Goal: Task Accomplishment & Management: Manage account settings

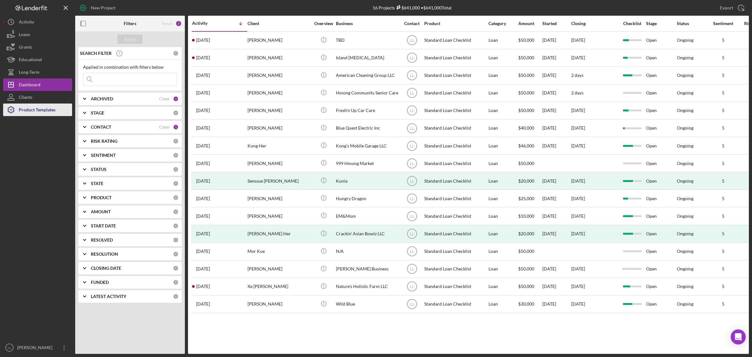
click at [10, 112] on icon "button" at bounding box center [11, 110] width 16 height 16
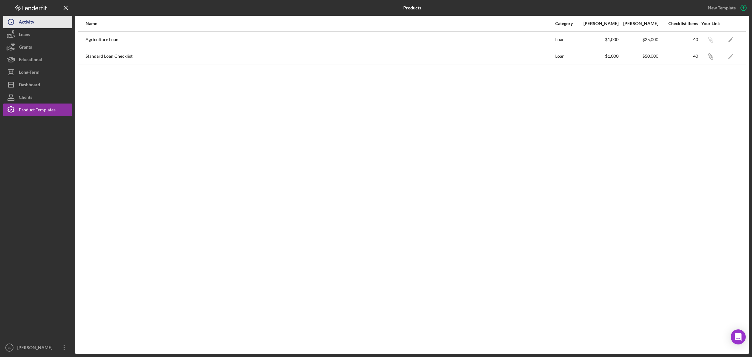
click at [21, 22] on div "Activity" at bounding box center [26, 23] width 15 height 14
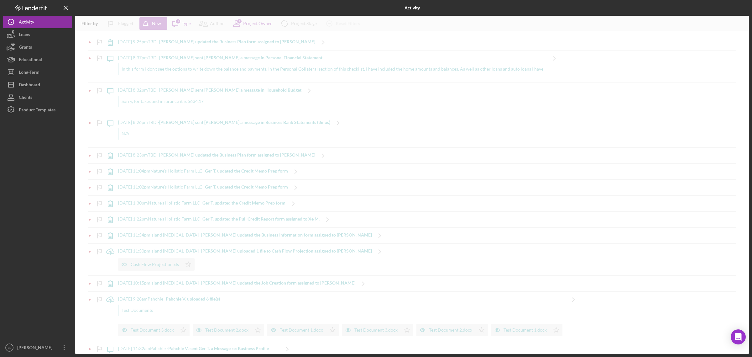
click at [27, 10] on div "Logo-Reversed Created with Sketch. Icon/Menu Close" at bounding box center [37, 8] width 69 height 16
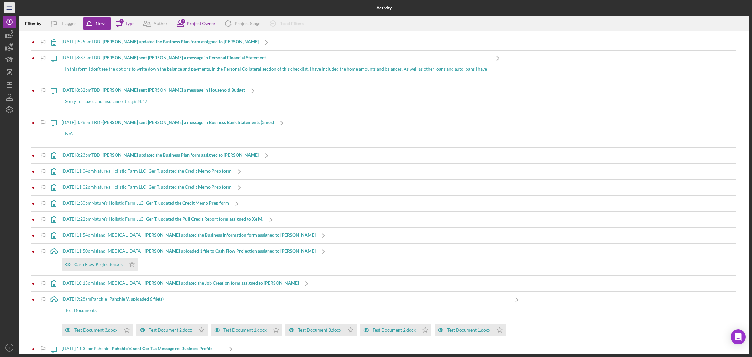
click at [10, 9] on line "button" at bounding box center [9, 9] width 5 height 0
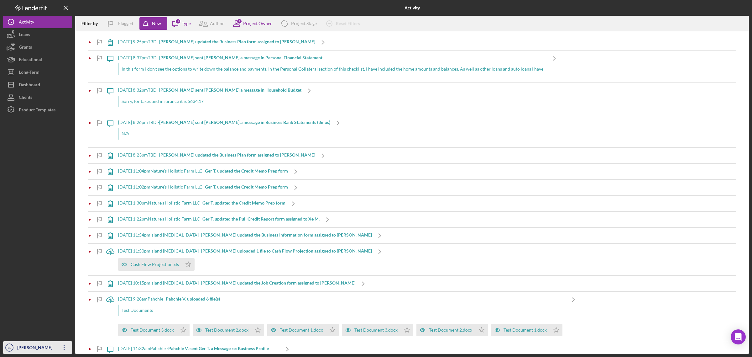
click at [63, 349] on icon "Icon/Overflow" at bounding box center [64, 347] width 16 height 16
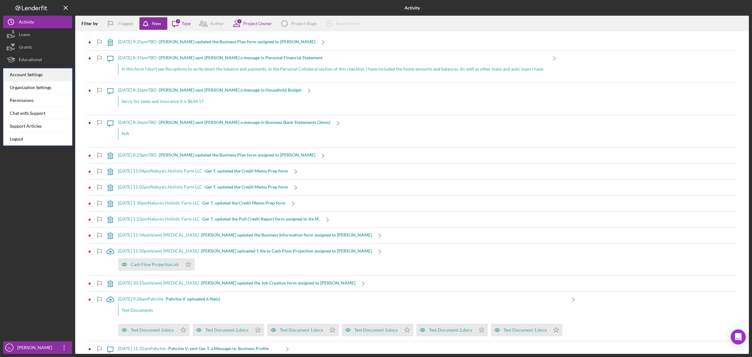
click at [42, 77] on div "Account Settings" at bounding box center [37, 74] width 69 height 13
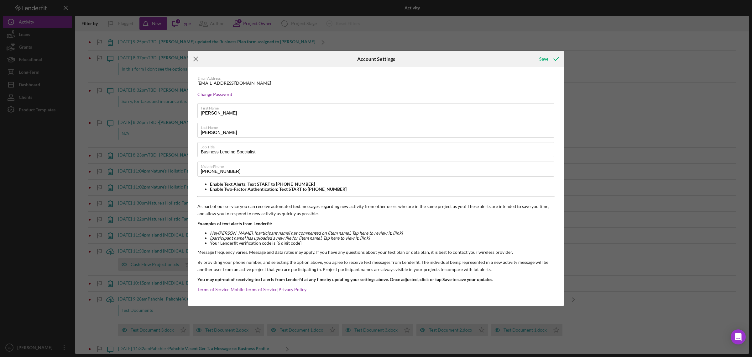
click at [198, 63] on icon "Icon/Menu Close" at bounding box center [196, 59] width 16 height 16
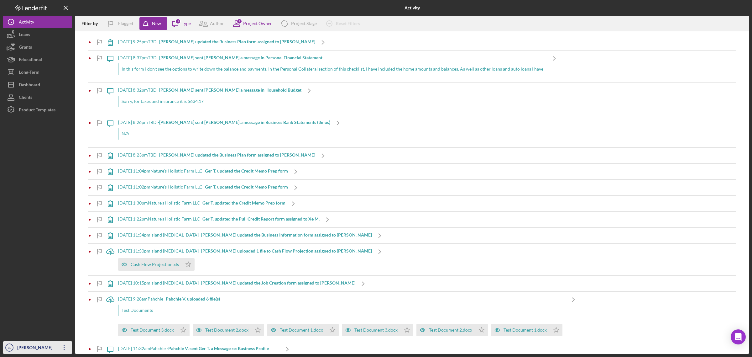
click at [44, 346] on div "[PERSON_NAME]" at bounding box center [36, 348] width 41 height 14
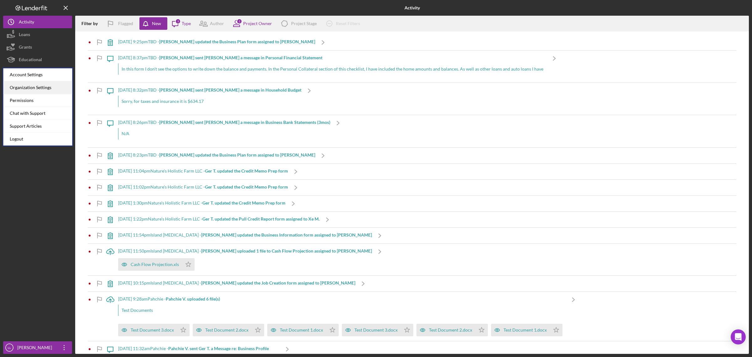
click at [45, 88] on div "Organization Settings" at bounding box center [37, 87] width 69 height 13
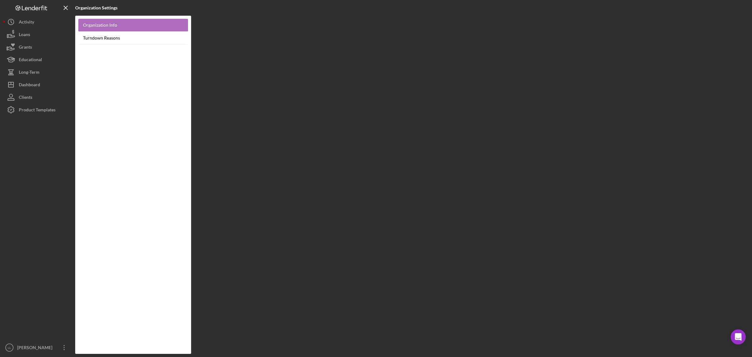
click at [135, 24] on link "Organization Info" at bounding box center [133, 25] width 110 height 13
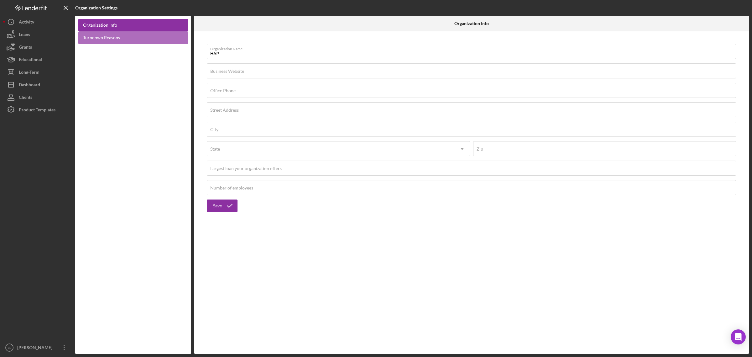
click at [138, 38] on link "Turndown Reasons" at bounding box center [133, 37] width 110 height 13
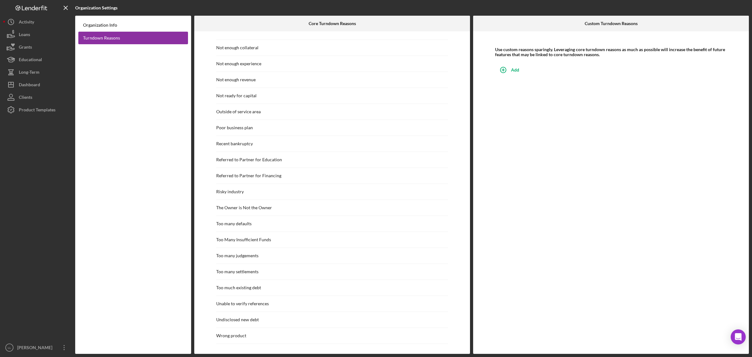
scroll to position [496, 0]
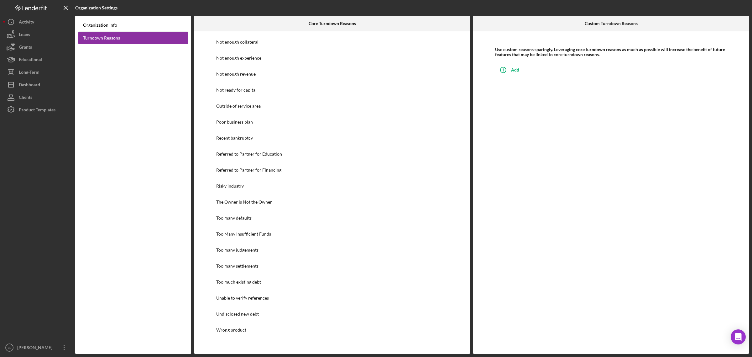
click at [258, 169] on div "Referred to Partner for Financing" at bounding box center [248, 169] width 65 height 5
click at [270, 170] on div "Referred to Partner for Financing" at bounding box center [248, 169] width 65 height 5
click at [271, 170] on div "Referred to Partner for Financing" at bounding box center [248, 169] width 65 height 5
click at [272, 170] on div "Referred to Partner for Financing" at bounding box center [248, 169] width 65 height 5
click at [276, 168] on div "Referred to Partner for Financing" at bounding box center [248, 169] width 65 height 5
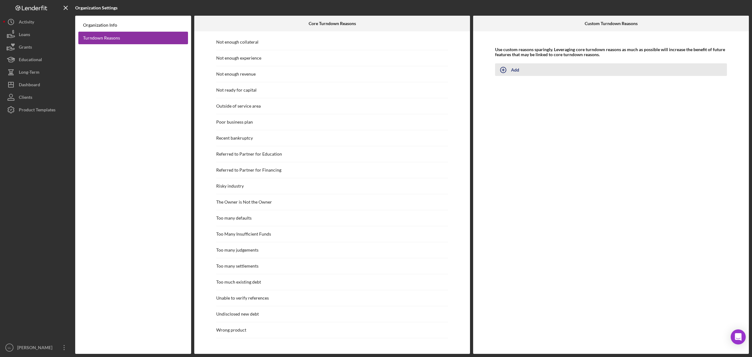
click at [505, 71] on icon "button" at bounding box center [504, 70] width 16 height 16
click at [234, 170] on div "Referred to Partner for Financing" at bounding box center [248, 169] width 65 height 5
click at [513, 70] on button "Add" at bounding box center [611, 69] width 232 height 13
click at [534, 77] on input "Turndown Reason Name" at bounding box center [611, 73] width 232 height 15
type input "Referred to Partner for Financing"
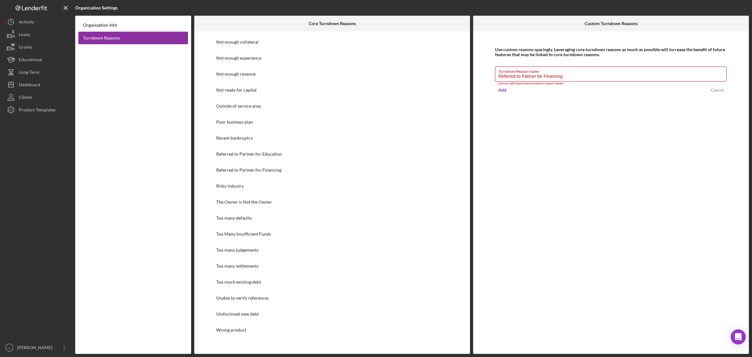
drag, startPoint x: 503, startPoint y: 89, endPoint x: 487, endPoint y: 135, distance: 49.6
click at [487, 135] on div "Use custom reasons sparingly. Leveraging core turndown reasons as much as possi…" at bounding box center [611, 192] width 276 height 322
click at [616, 79] on input "Referred to Partner for Financing" at bounding box center [611, 73] width 232 height 15
drag, startPoint x: 616, startPoint y: 79, endPoint x: 654, endPoint y: 75, distance: 37.5
click at [618, 76] on input "Referred to Partner for Financing" at bounding box center [611, 73] width 232 height 15
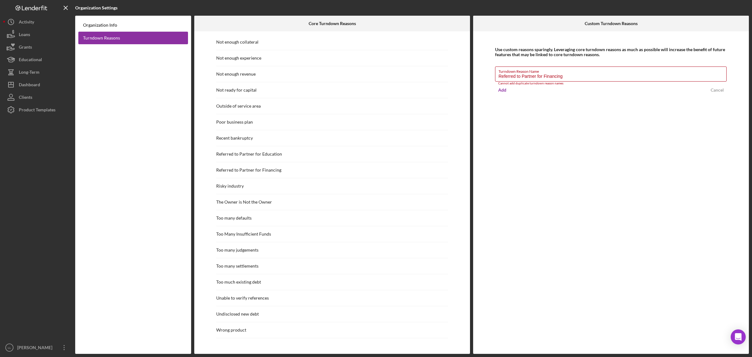
click at [716, 91] on div "Cancel" at bounding box center [717, 89] width 13 height 9
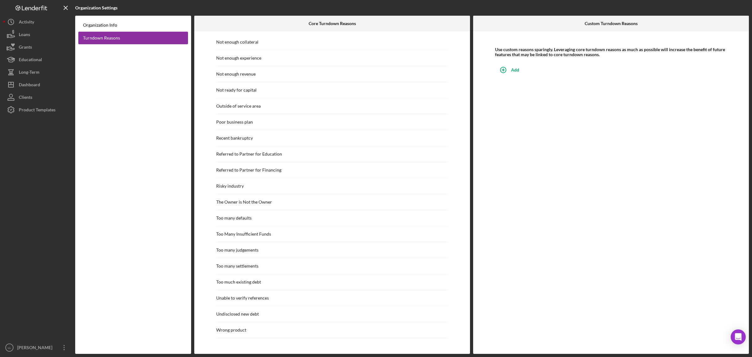
drag, startPoint x: 147, startPoint y: 187, endPoint x: 151, endPoint y: 184, distance: 5.1
click at [150, 184] on div "Organization Info Turndown Reasons" at bounding box center [133, 185] width 116 height 338
click at [26, 20] on div "Activity" at bounding box center [26, 23] width 15 height 14
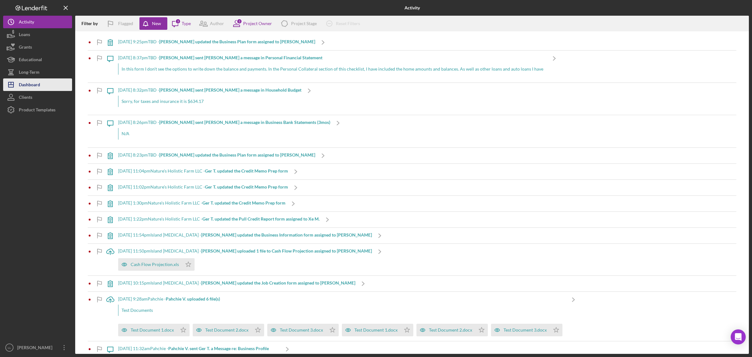
click at [24, 79] on div "Dashboard" at bounding box center [29, 85] width 21 height 14
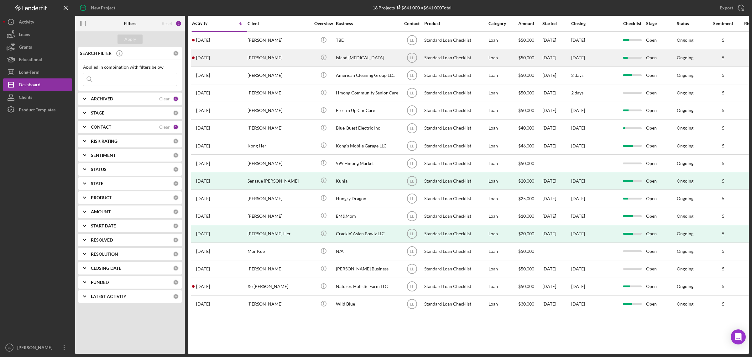
click at [288, 60] on div "Victoria Stovall" at bounding box center [279, 58] width 63 height 17
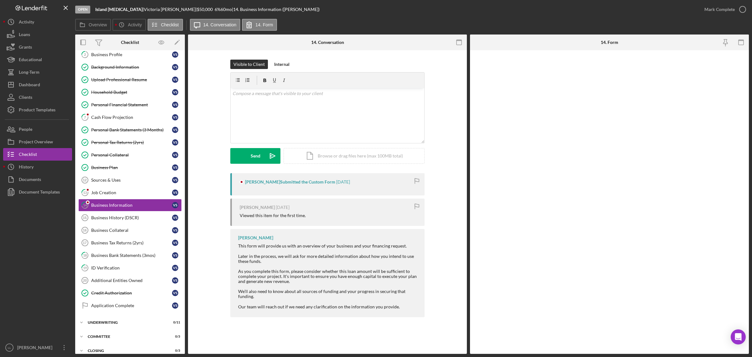
scroll to position [35, 0]
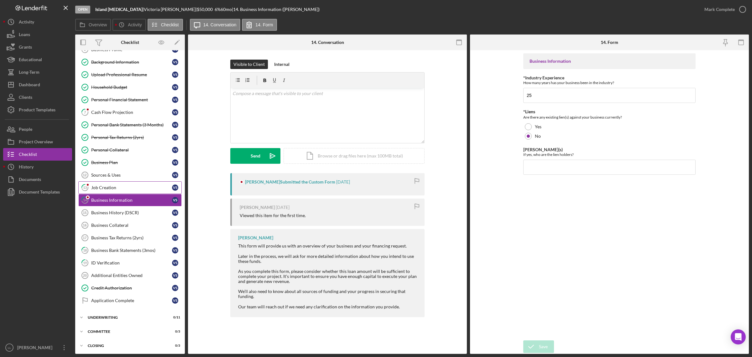
click at [129, 190] on div "Job Creation" at bounding box center [131, 187] width 81 height 5
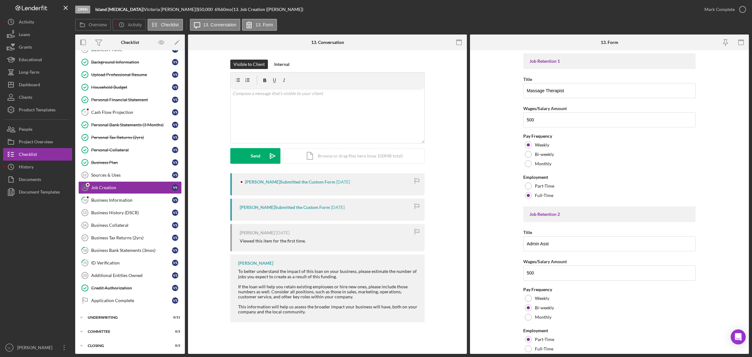
click at [321, 187] on div "Victoria Stovall Submitted the Custom Form 3 weeks ago" at bounding box center [327, 184] width 194 height 22
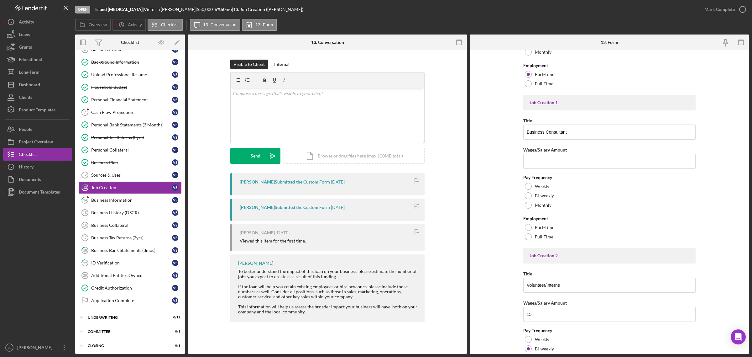
scroll to position [330, 0]
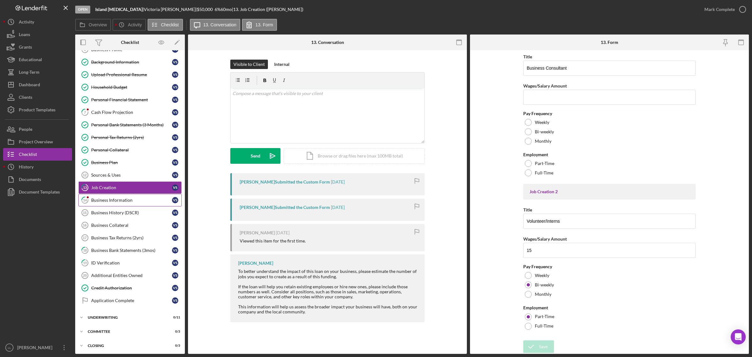
click at [125, 201] on div "Business Information" at bounding box center [131, 199] width 81 height 5
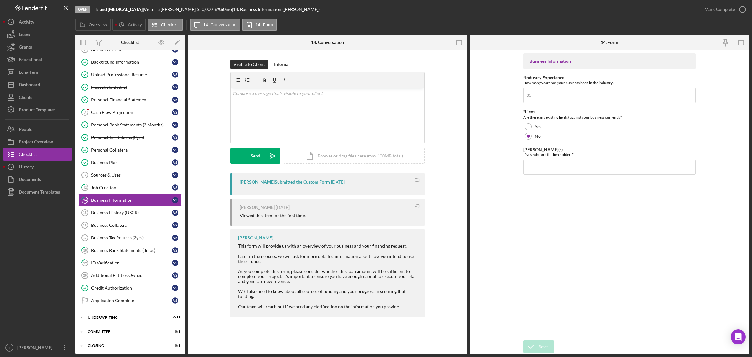
click at [291, 185] on div "Victoria Stovall Submitted the Custom Form 3 weeks ago" at bounding box center [327, 184] width 194 height 22
click at [450, 178] on div "Victoria Stovall Submitted the Custom Form 3 weeks ago Victoria Stovall 3 weeks…" at bounding box center [327, 246] width 260 height 147
click at [344, 205] on div "Victoria Stovall 3 weeks ago" at bounding box center [329, 207] width 179 height 5
click at [454, 172] on div "Visible to Client Internal v Color teal Color pink Remove color Add row above A…" at bounding box center [327, 116] width 260 height 113
click at [200, 198] on div "Victoria Stovall Submitted the Custom Form 3 weeks ago Victoria Stovall 3 weeks…" at bounding box center [327, 246] width 260 height 147
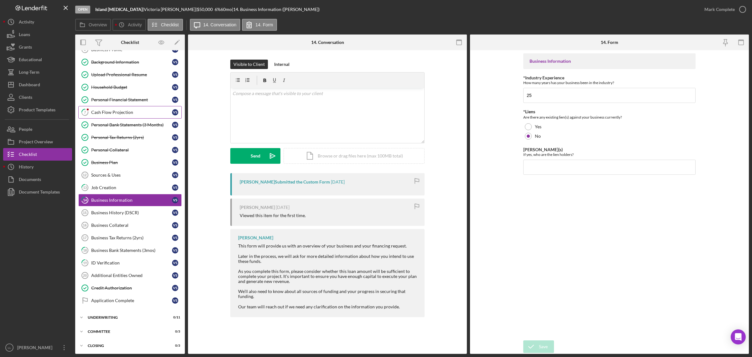
click at [105, 114] on div "Cash Flow Projection" at bounding box center [131, 112] width 81 height 5
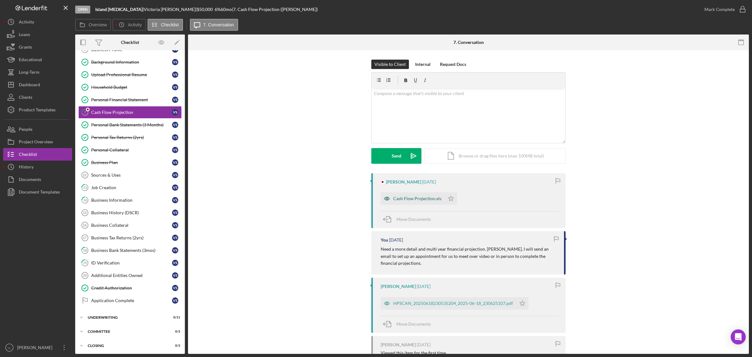
click at [409, 200] on div "Cash Flow Projection.xls" at bounding box center [417, 198] width 48 height 5
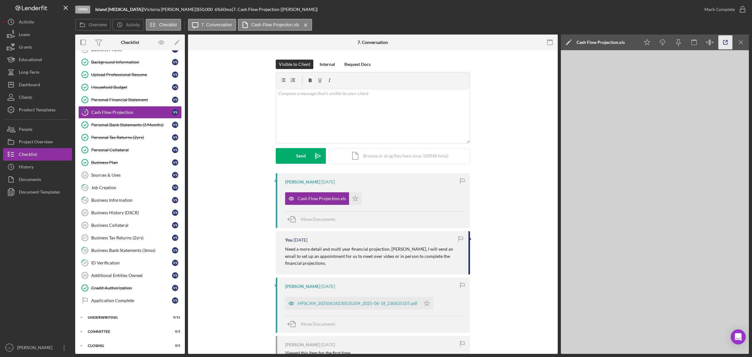
click at [727, 43] on icon "button" at bounding box center [726, 42] width 14 height 14
drag, startPoint x: 331, startPoint y: 197, endPoint x: 327, endPoint y: 200, distance: 4.5
click at [327, 200] on div "Cash Flow Projection.xls" at bounding box center [322, 198] width 48 height 5
click at [334, 198] on div "Cash Flow Projection.xls" at bounding box center [322, 198] width 48 height 5
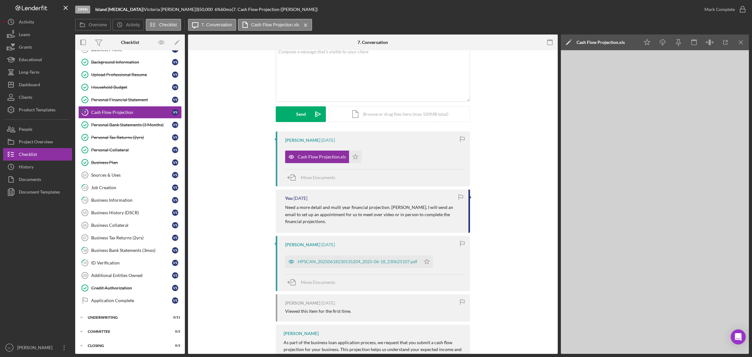
scroll to position [114, 0]
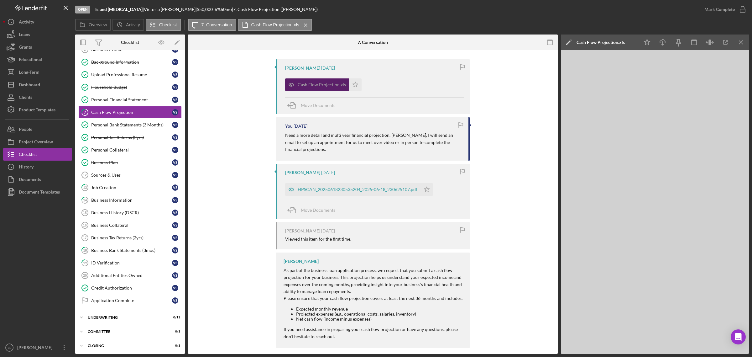
click at [328, 85] on div "Cash Flow Projection.xls" at bounding box center [322, 84] width 48 height 5
drag, startPoint x: 328, startPoint y: 85, endPoint x: 342, endPoint y: 83, distance: 13.9
click at [329, 85] on div "Cash Flow Projection.xls" at bounding box center [322, 84] width 48 height 5
click at [353, 84] on polygon "button" at bounding box center [355, 84] width 5 height 5
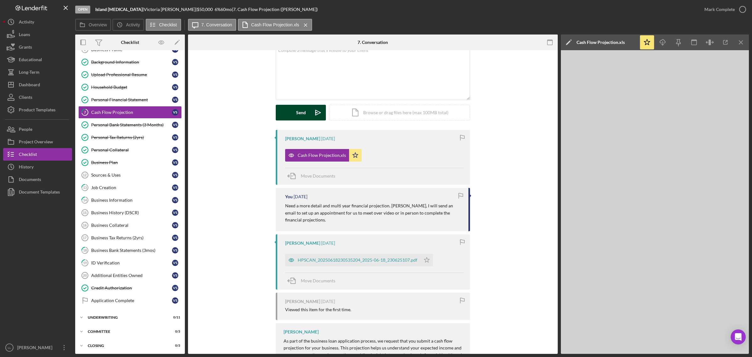
scroll to position [0, 0]
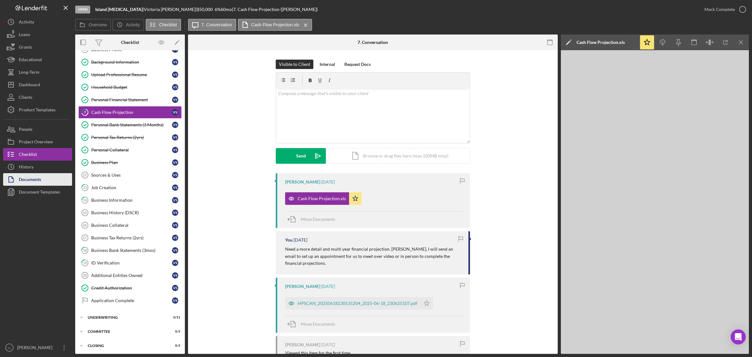
click at [49, 179] on button "Documents" at bounding box center [37, 179] width 69 height 13
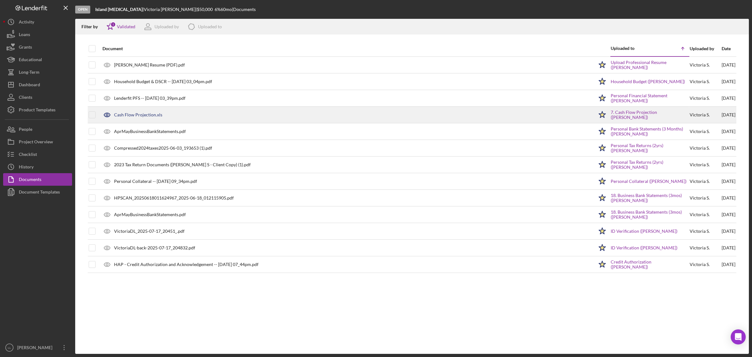
click at [146, 115] on div "Cash Flow Projection.xls" at bounding box center [138, 114] width 48 height 5
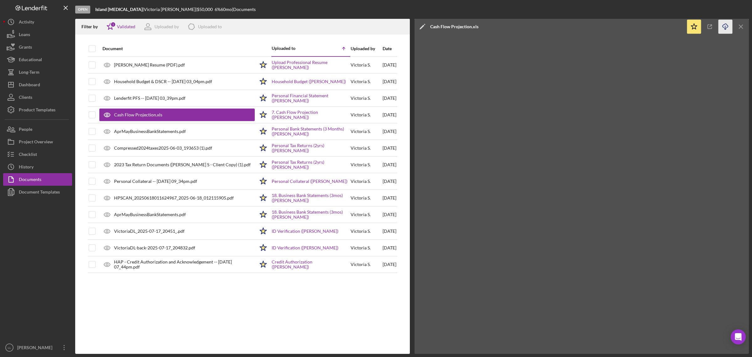
click at [727, 28] on icon "Icon/Download" at bounding box center [726, 27] width 14 height 14
click at [46, 83] on button "Icon/Dashboard Dashboard" at bounding box center [37, 84] width 69 height 13
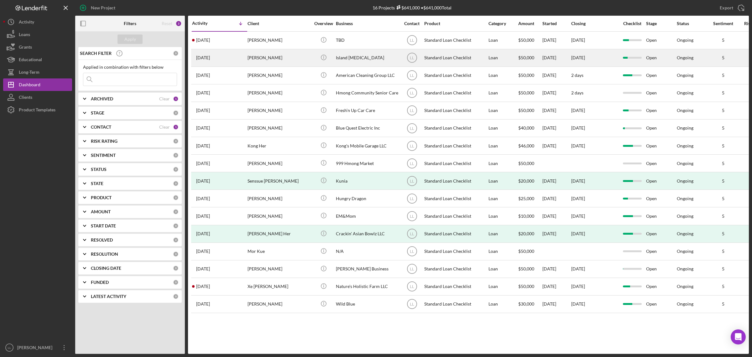
click at [259, 58] on div "Victoria Stovall" at bounding box center [279, 58] width 63 height 17
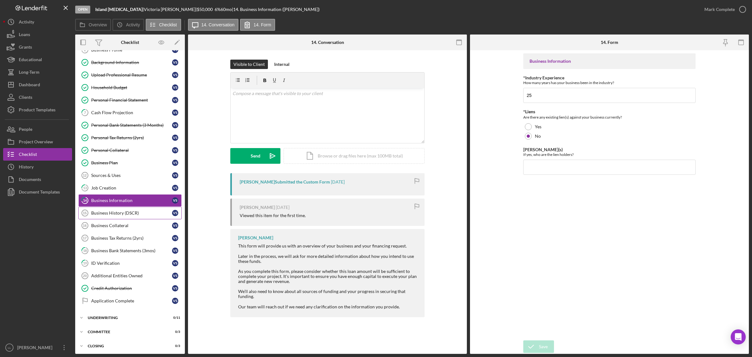
scroll to position [40, 0]
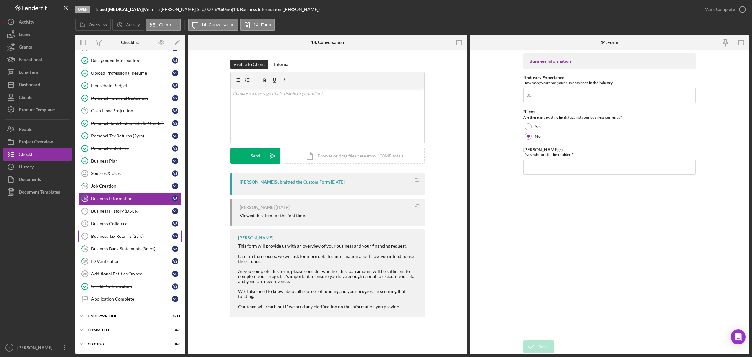
click at [123, 236] on div "Business Tax Returns (2yrs)" at bounding box center [131, 236] width 81 height 5
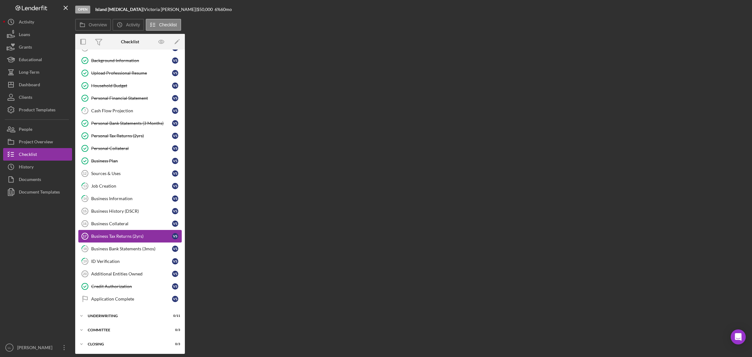
scroll to position [40, 0]
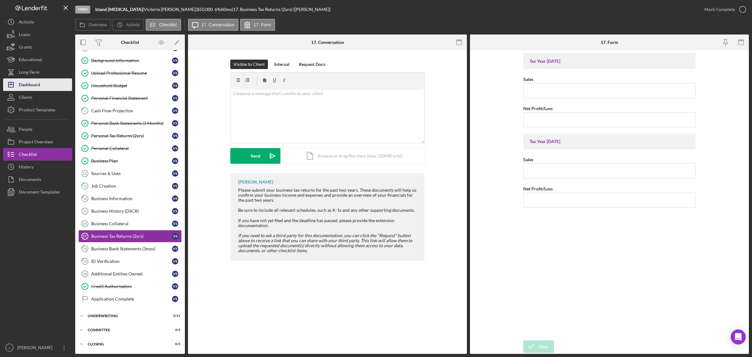
click at [31, 89] on div "Dashboard" at bounding box center [29, 85] width 21 height 14
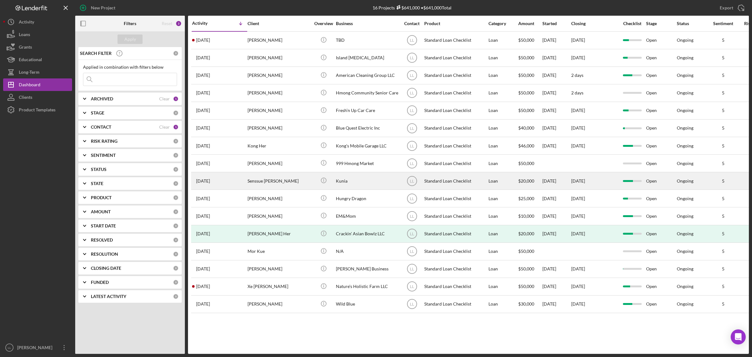
click at [639, 181] on div at bounding box center [632, 180] width 27 height 17
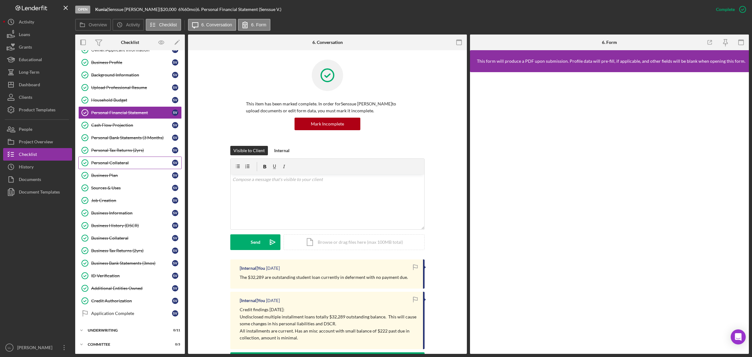
scroll to position [40, 0]
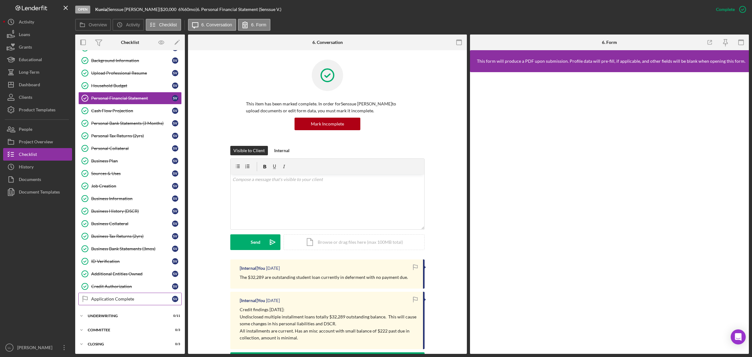
click at [127, 296] on div "Application Complete" at bounding box center [131, 298] width 81 height 5
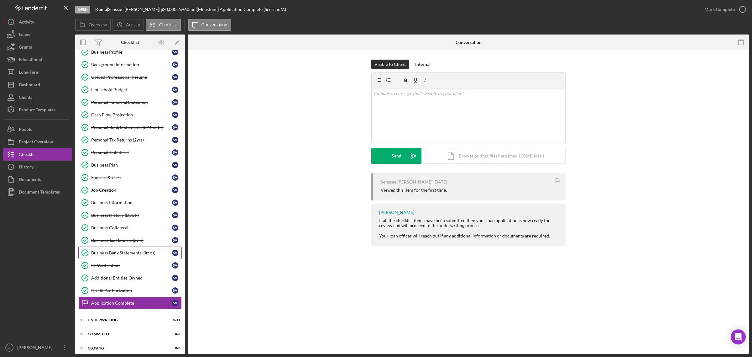
scroll to position [40, 0]
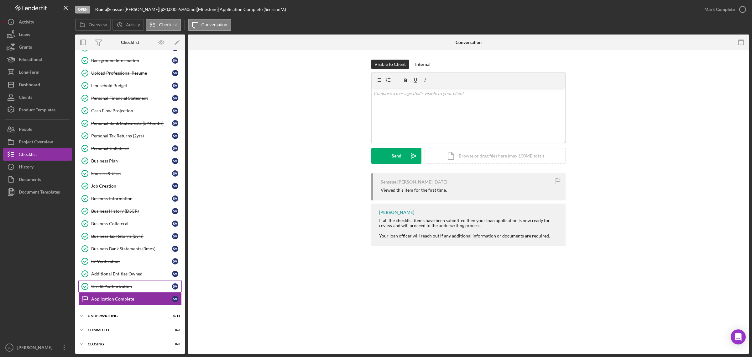
click at [114, 291] on link "Credit Authorization Credit Authorization S V" at bounding box center [129, 286] width 103 height 13
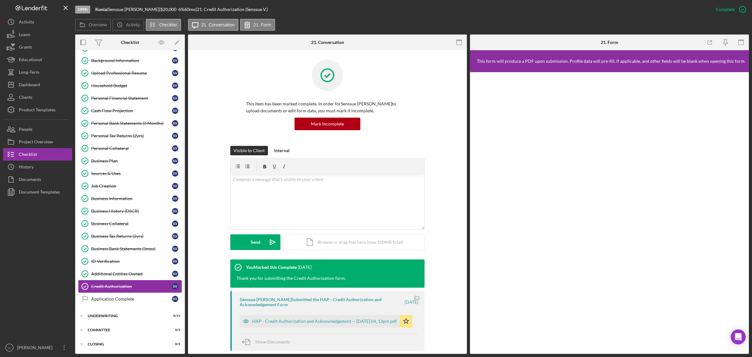
scroll to position [40, 0]
click at [126, 298] on div "Application Complete" at bounding box center [131, 298] width 81 height 5
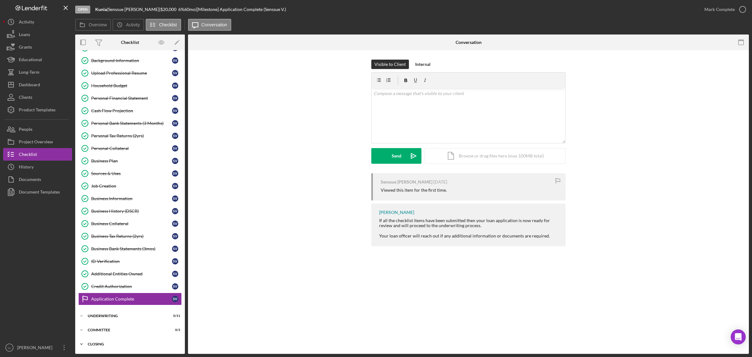
click at [112, 340] on div "Icon/Expander Closing 0 / 3" at bounding box center [130, 344] width 110 height 13
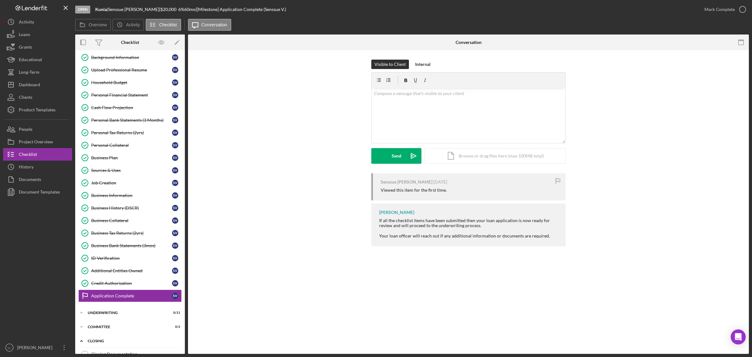
click at [104, 342] on div "Icon/Expander Closing 0 / 3" at bounding box center [130, 340] width 110 height 13
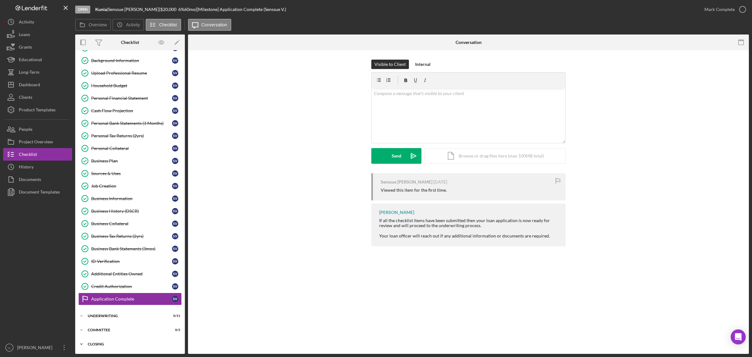
click at [101, 342] on div "Closing" at bounding box center [132, 344] width 89 height 4
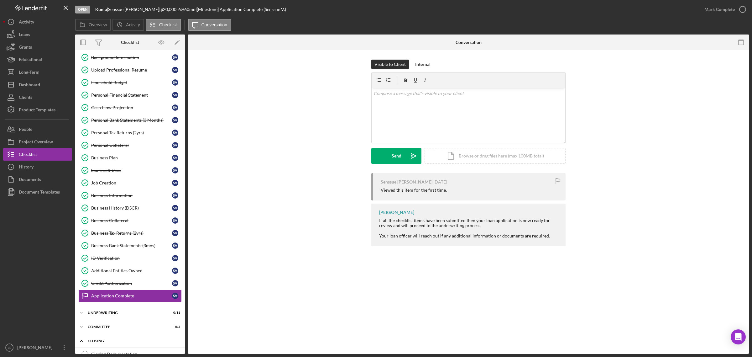
click at [101, 342] on div "Closing" at bounding box center [132, 341] width 89 height 4
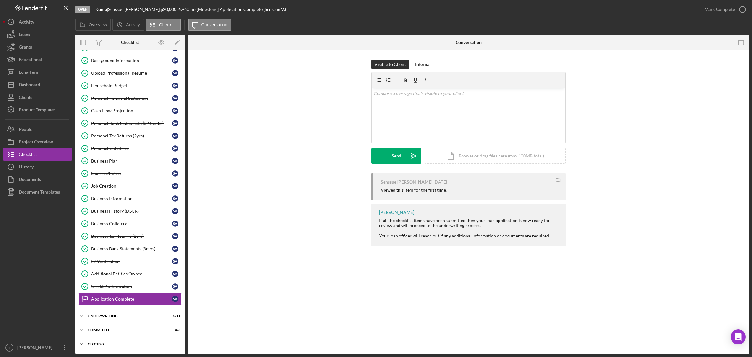
click at [90, 344] on div "Closing" at bounding box center [132, 344] width 89 height 4
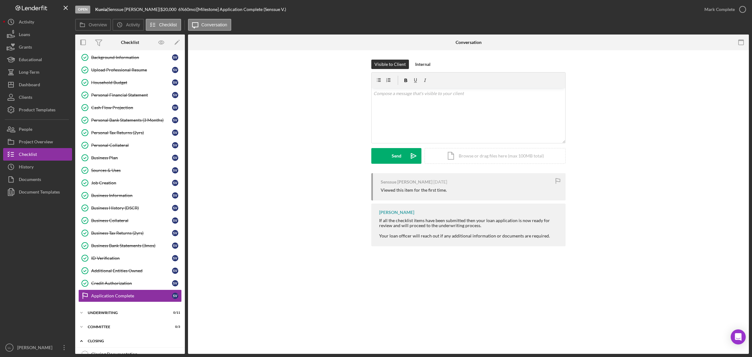
click at [90, 343] on div "Closing" at bounding box center [132, 341] width 89 height 4
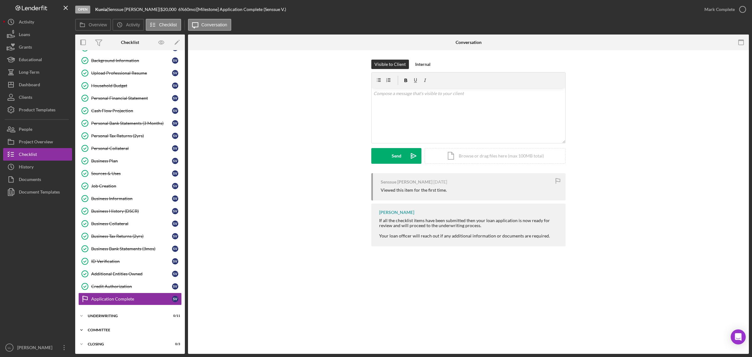
click at [91, 329] on div "Committee" at bounding box center [132, 330] width 89 height 4
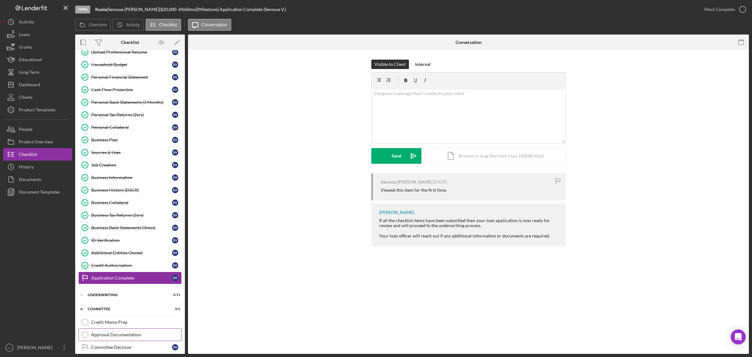
scroll to position [82, 0]
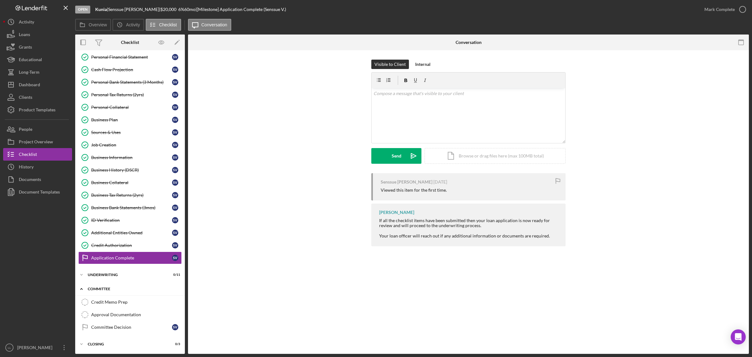
click at [122, 285] on div "Icon/Expander Committee 0 / 3" at bounding box center [130, 288] width 110 height 13
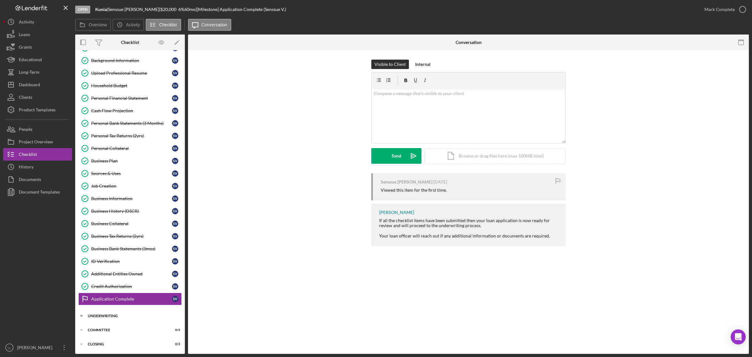
click at [107, 311] on div "Icon/Expander Underwriting 0 / 11" at bounding box center [130, 315] width 110 height 13
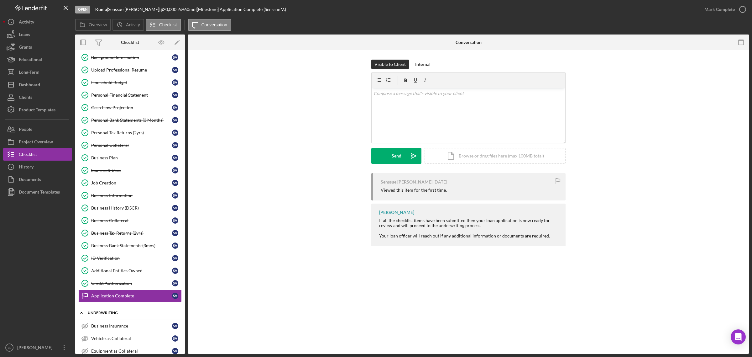
scroll to position [82, 0]
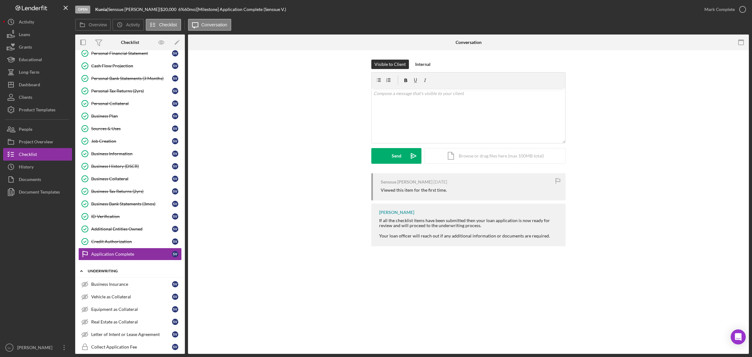
click at [113, 273] on div "Underwriting" at bounding box center [132, 271] width 89 height 4
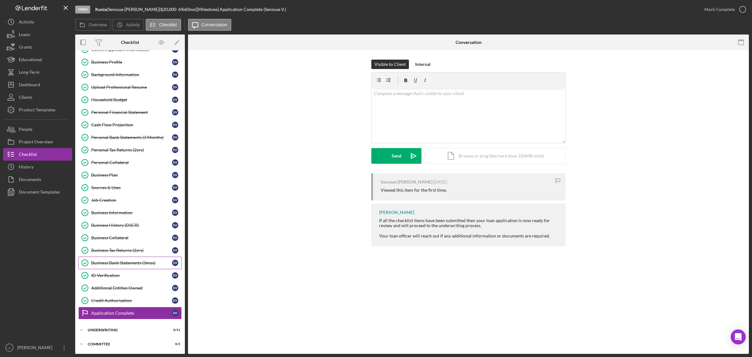
scroll to position [0, 0]
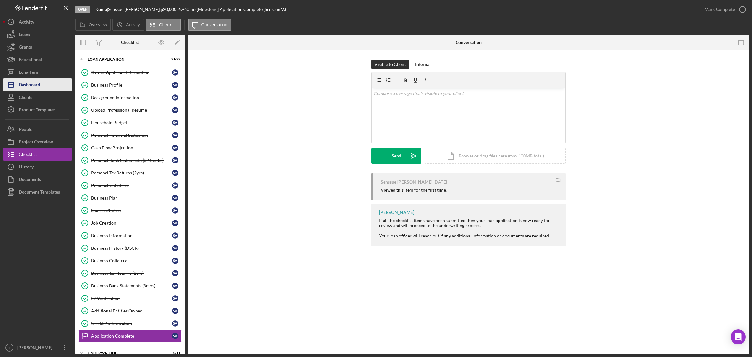
click at [34, 82] on div "Dashboard" at bounding box center [29, 85] width 21 height 14
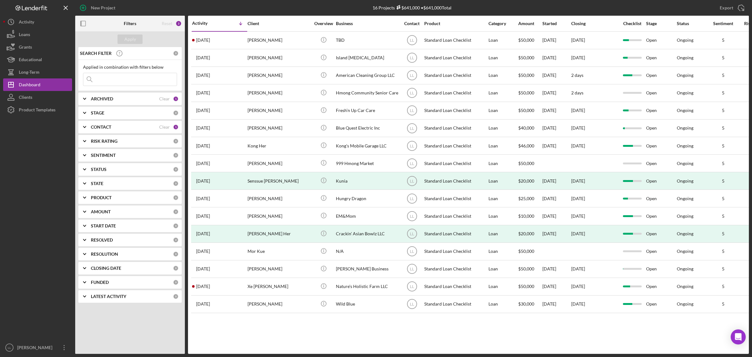
drag, startPoint x: 309, startPoint y: 179, endPoint x: 292, endPoint y: 7, distance: 173.2
click at [292, 7] on div "New Project" at bounding box center [187, 8] width 225 height 16
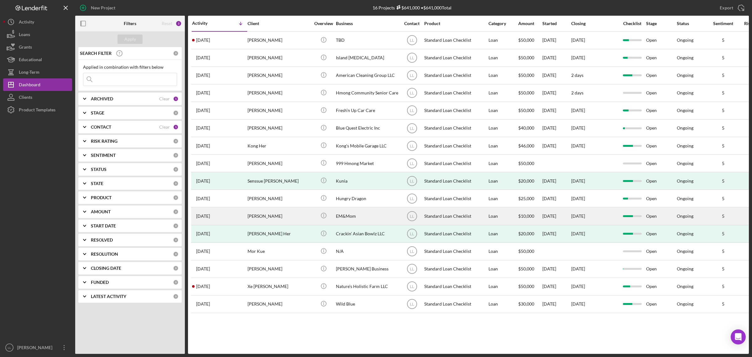
click at [288, 218] on div "Kylie Tran" at bounding box center [279, 215] width 63 height 17
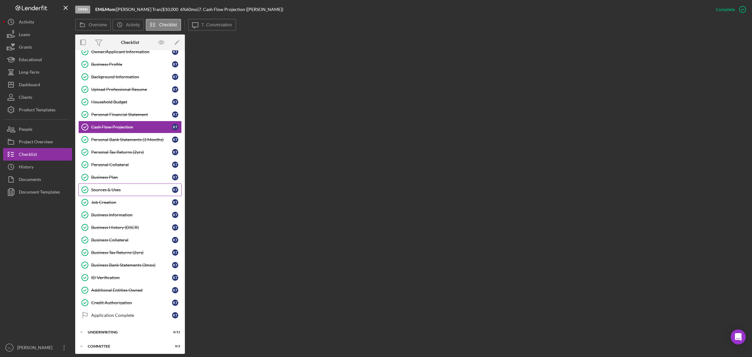
scroll to position [40, 0]
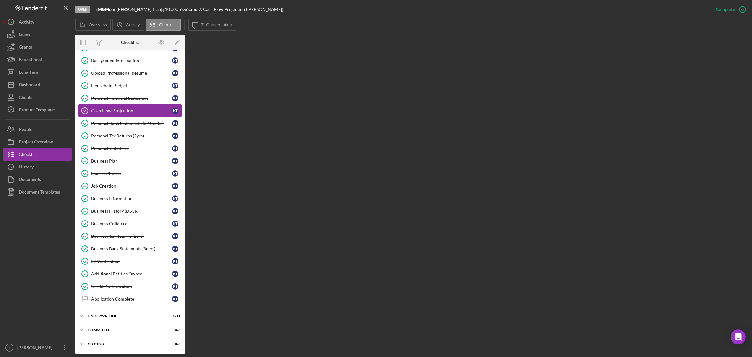
click at [137, 110] on div "Cash Flow Projection" at bounding box center [131, 110] width 81 height 5
click at [100, 25] on label "Overview" at bounding box center [98, 24] width 18 height 5
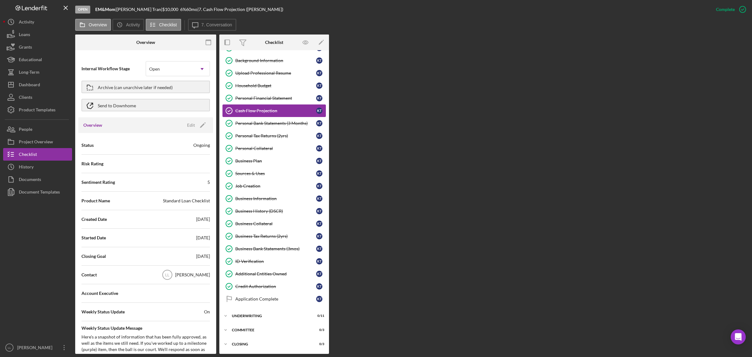
click at [241, 108] on div "Cash Flow Projection" at bounding box center [275, 110] width 81 height 5
drag, startPoint x: 265, startPoint y: 270, endPoint x: 264, endPoint y: 276, distance: 6.4
click at [265, 270] on link "Additional Entities Owned Additional Entities Owned K T" at bounding box center [274, 273] width 103 height 13
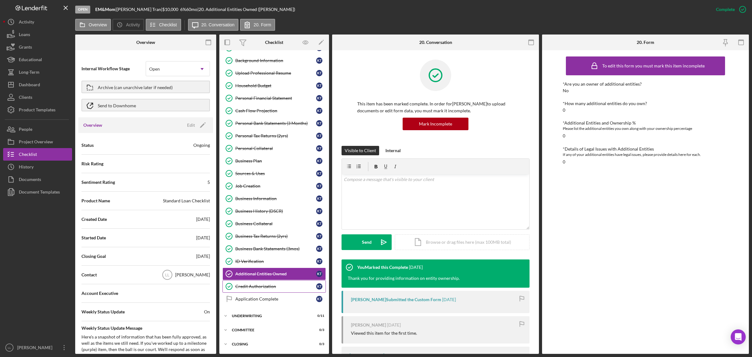
click at [261, 281] on link "Credit Authorization Credit Authorization K T" at bounding box center [274, 286] width 103 height 13
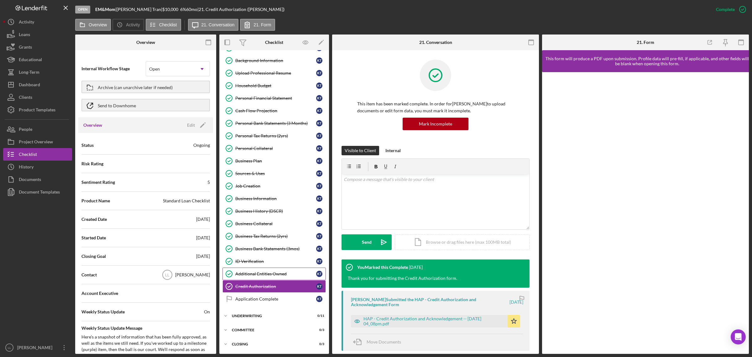
click at [270, 271] on div "Additional Entities Owned" at bounding box center [275, 273] width 81 height 5
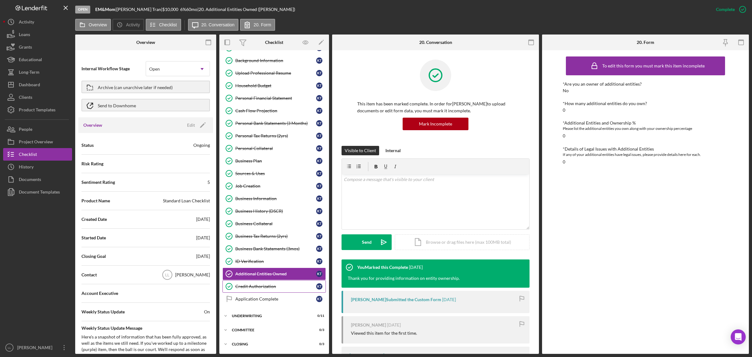
drag, startPoint x: 270, startPoint y: 282, endPoint x: 272, endPoint y: 276, distance: 6.1
click at [270, 281] on link "Credit Authorization Credit Authorization K T" at bounding box center [274, 286] width 103 height 13
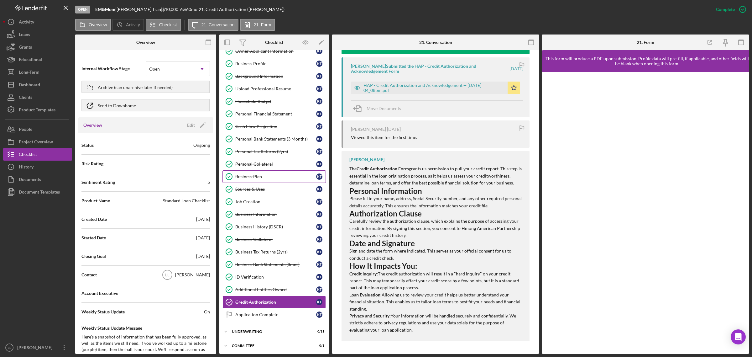
scroll to position [40, 0]
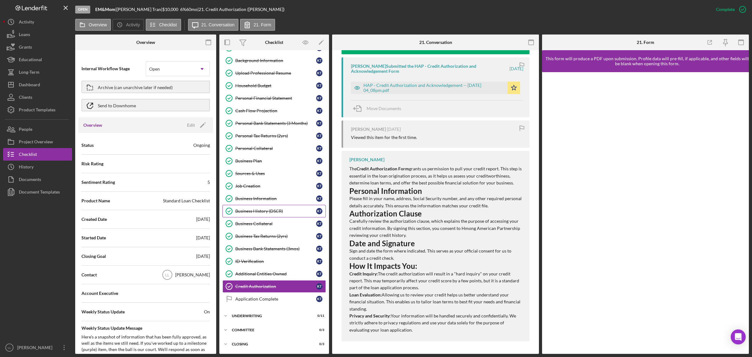
click at [267, 206] on link "Business History (DSCR) Business History (DSCR) K T" at bounding box center [274, 211] width 103 height 13
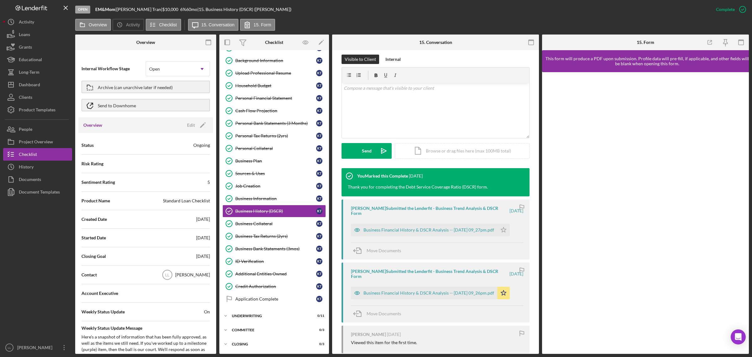
scroll to position [144, 0]
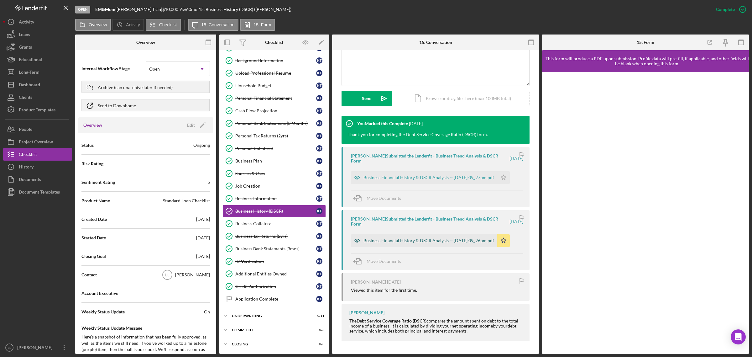
click at [387, 242] on div "Business Financial History & DSCR Analysis -- 2025-05-11 09_26pm.pdf" at bounding box center [429, 240] width 131 height 5
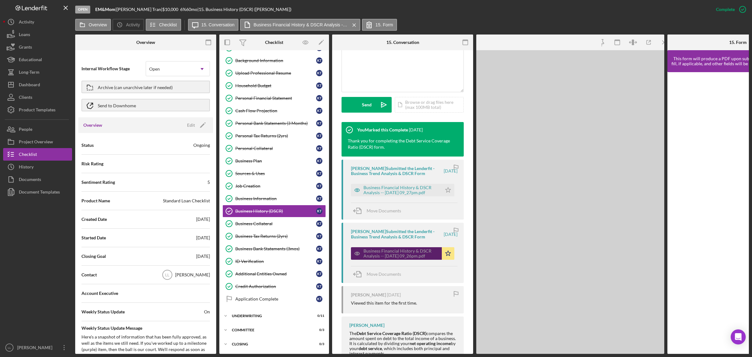
scroll to position [151, 0]
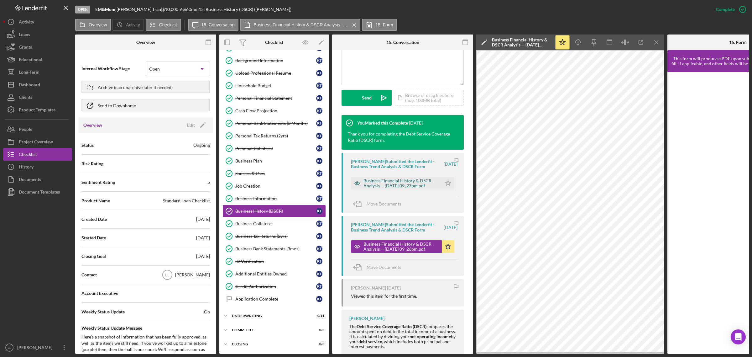
click at [414, 184] on div "Business Financial History & DSCR Analysis -- 2025-05-11 09_27pm.pdf" at bounding box center [401, 183] width 75 height 10
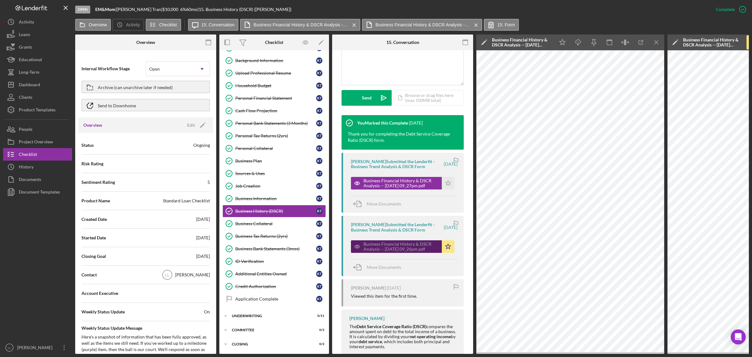
click at [401, 251] on div "Business Financial History & DSCR Analysis -- 2025-05-11 09_26pm.pdf" at bounding box center [401, 246] width 75 height 10
click at [401, 248] on div "Business Financial History & DSCR Analysis -- 2025-05-11 09_26pm.pdf" at bounding box center [401, 246] width 75 height 10
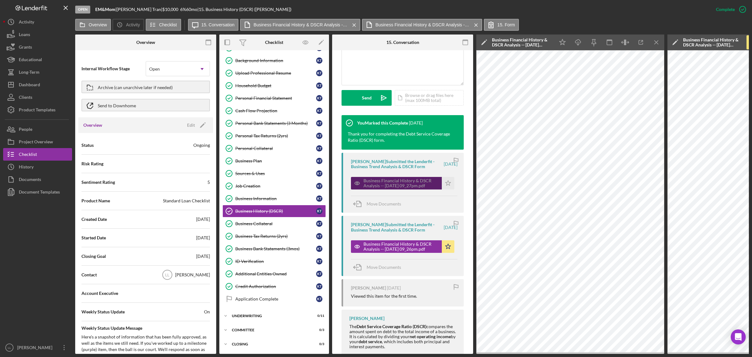
click at [406, 187] on div "Business Financial History & DSCR Analysis -- 2025-05-11 09_27pm.pdf" at bounding box center [401, 183] width 75 height 10
click at [406, 179] on div "Business Financial History & DSCR Analysis -- 2025-05-11 09_27pm.pdf" at bounding box center [401, 183] width 75 height 10
click at [640, 41] on icon "button" at bounding box center [641, 42] width 14 height 14
click at [655, 43] on icon "Icon/Menu Close" at bounding box center [657, 42] width 14 height 14
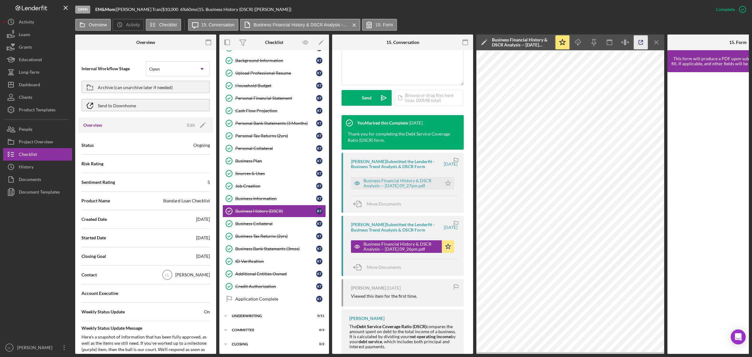
click at [643, 42] on icon "button" at bounding box center [641, 42] width 14 height 14
drag, startPoint x: 445, startPoint y: 184, endPoint x: 450, endPoint y: 197, distance: 13.0
click at [446, 184] on icon "Icon/Star" at bounding box center [448, 183] width 13 height 13
click at [447, 245] on icon "Icon/Star" at bounding box center [448, 246] width 13 height 13
click at [267, 200] on link "Business Information Business Information K T" at bounding box center [274, 198] width 103 height 13
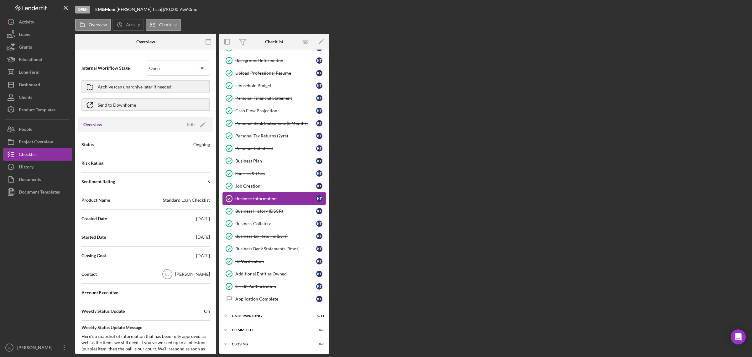
scroll to position [40, 0]
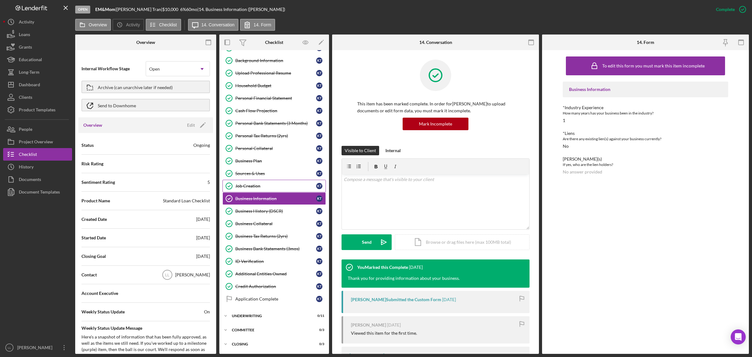
click at [265, 184] on div "Job Creation" at bounding box center [275, 185] width 81 height 5
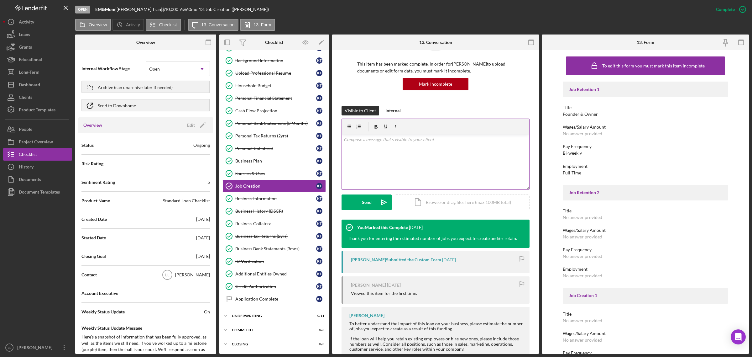
scroll to position [73, 0]
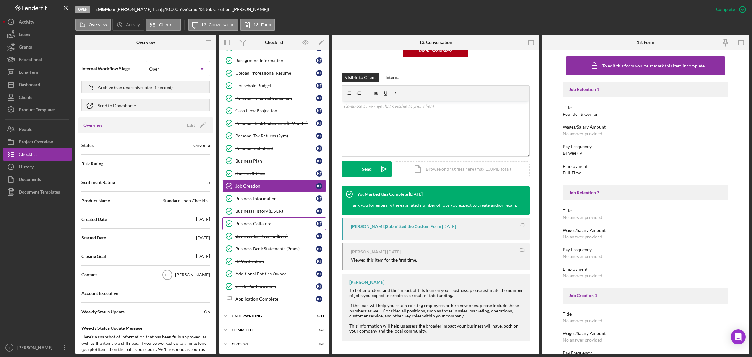
click at [286, 223] on div "Business Collateral" at bounding box center [275, 223] width 81 height 5
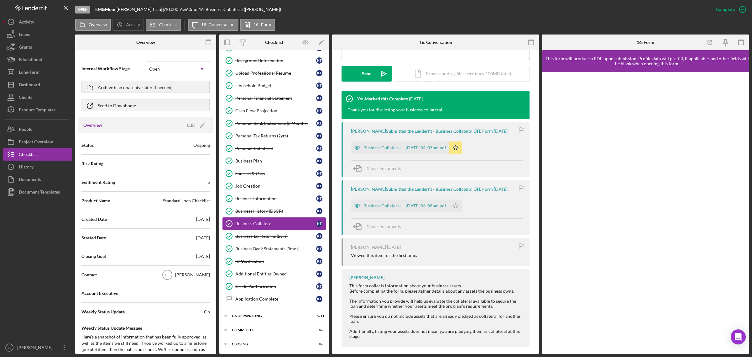
scroll to position [174, 0]
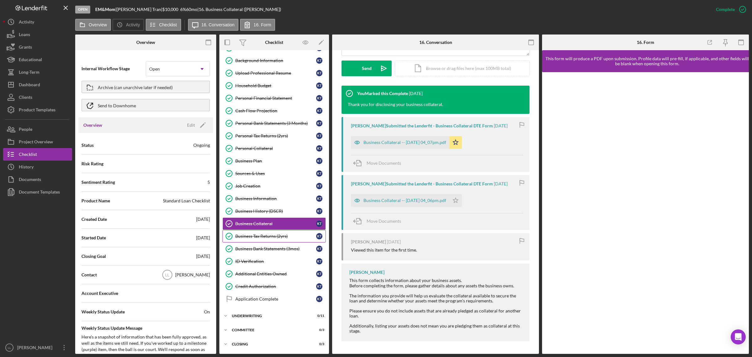
click at [268, 234] on div "Business Tax Returns (2yrs)" at bounding box center [275, 236] width 81 height 5
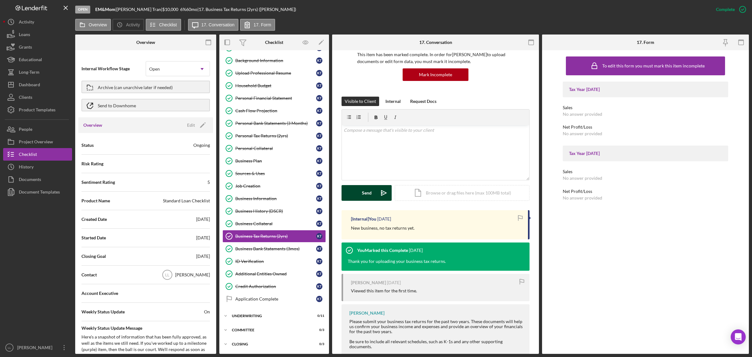
scroll to position [105, 0]
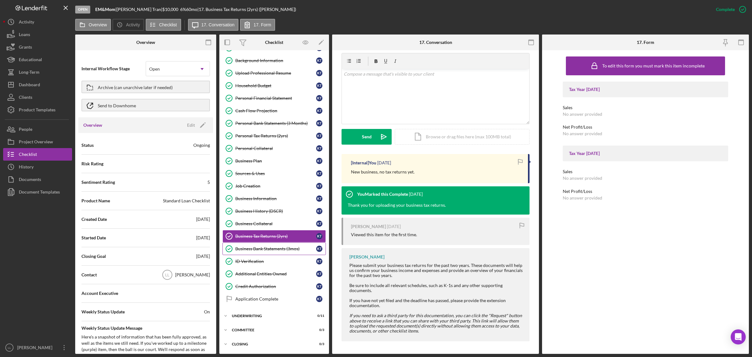
click at [256, 247] on div "Business Bank Statements (3mos)" at bounding box center [275, 248] width 81 height 5
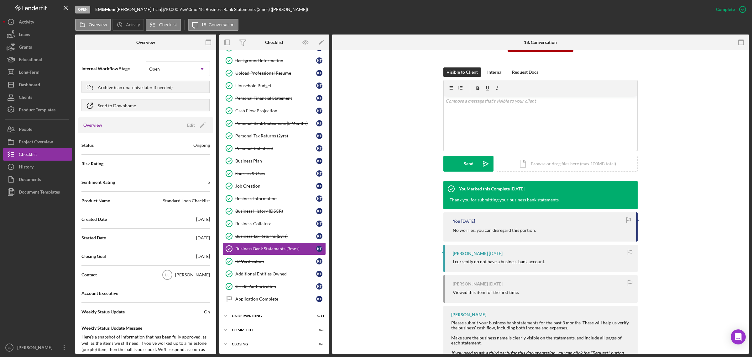
scroll to position [115, 0]
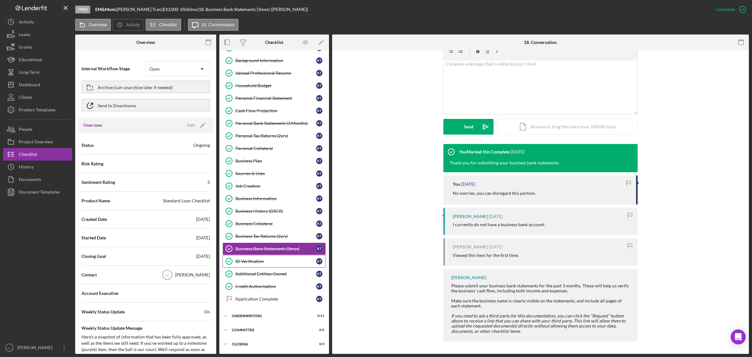
click at [278, 259] on div "ID Verification" at bounding box center [275, 261] width 81 height 5
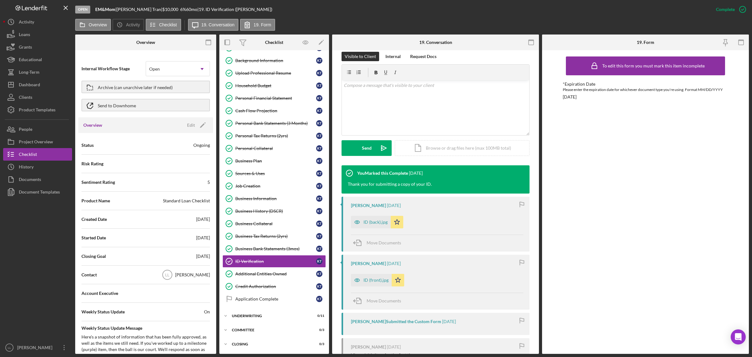
scroll to position [165, 0]
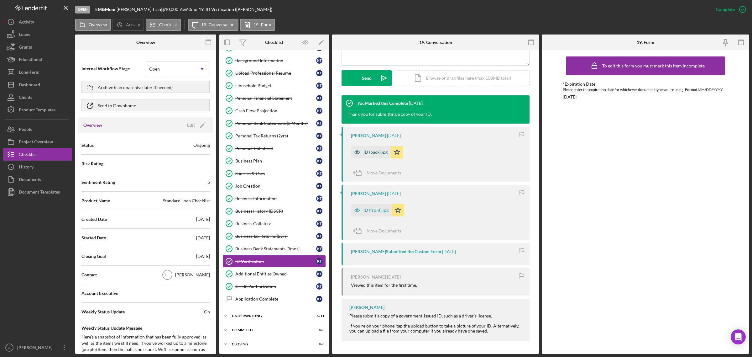
click at [377, 153] on div "ID (back).jpg" at bounding box center [376, 152] width 24 height 5
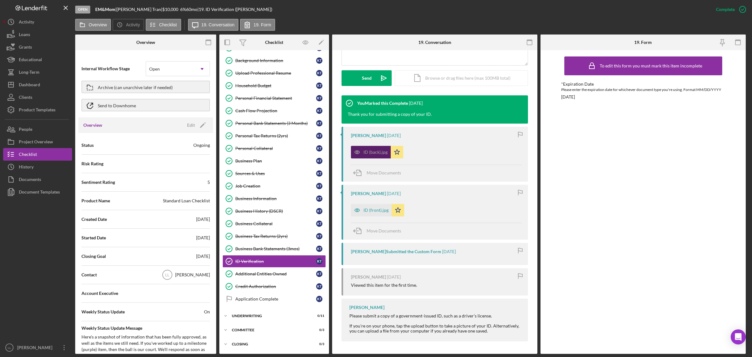
scroll to position [171, 0]
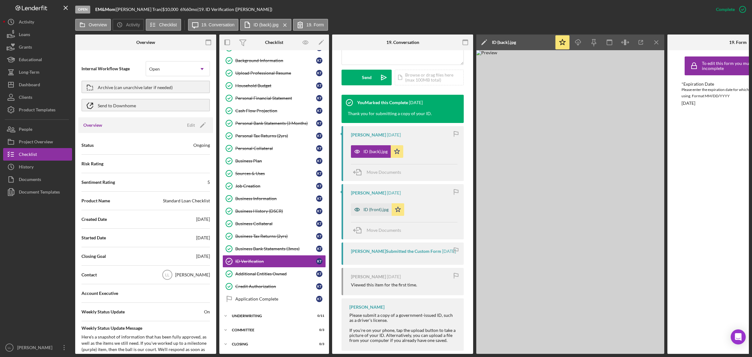
click at [372, 206] on div "ID (front).jpg" at bounding box center [371, 209] width 41 height 13
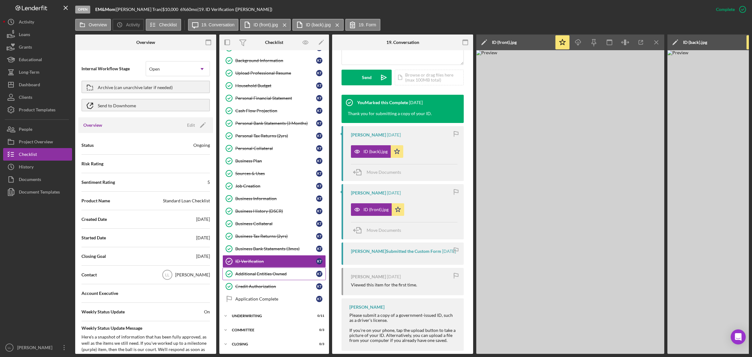
click at [264, 268] on link "Additional Entities Owned Additional Entities Owned K T" at bounding box center [274, 273] width 103 height 13
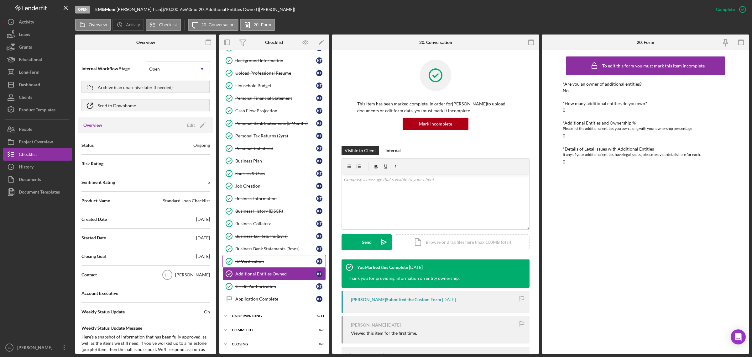
click at [273, 259] on div "ID Verification" at bounding box center [275, 261] width 81 height 5
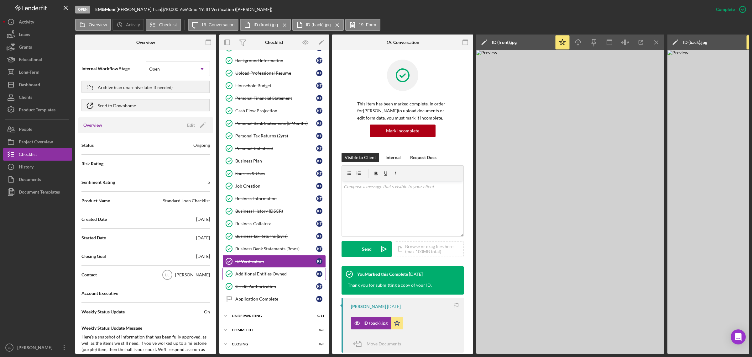
click at [272, 273] on div "Additional Entities Owned" at bounding box center [275, 273] width 81 height 5
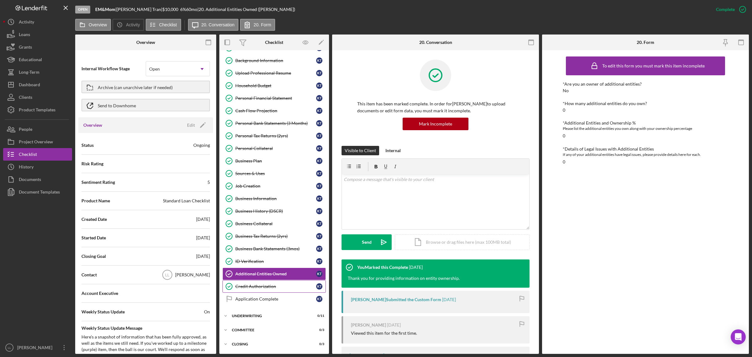
click at [275, 286] on div "Credit Authorization" at bounding box center [275, 286] width 81 height 5
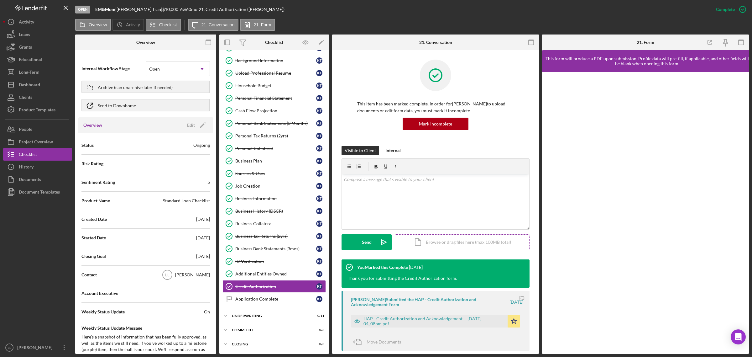
scroll to position [157, 0]
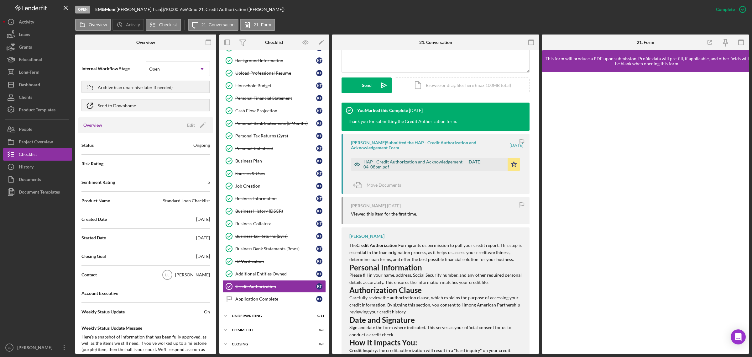
click at [432, 164] on div "HAP - Credit Authorization and Acknowledgement -- 2025-05-13 04_08pm.pdf" at bounding box center [434, 164] width 141 height 10
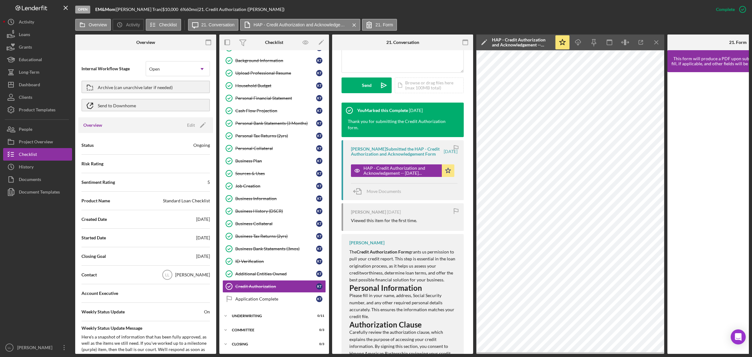
click at [659, 44] on icon "Icon/Menu Close" at bounding box center [657, 42] width 14 height 14
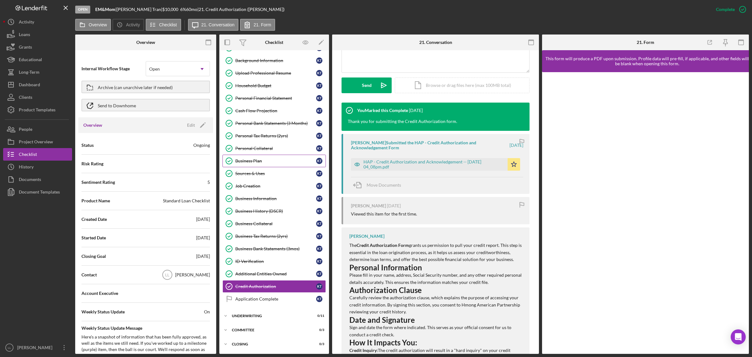
click at [281, 155] on link "Business Plan Business Plan K T" at bounding box center [274, 161] width 103 height 13
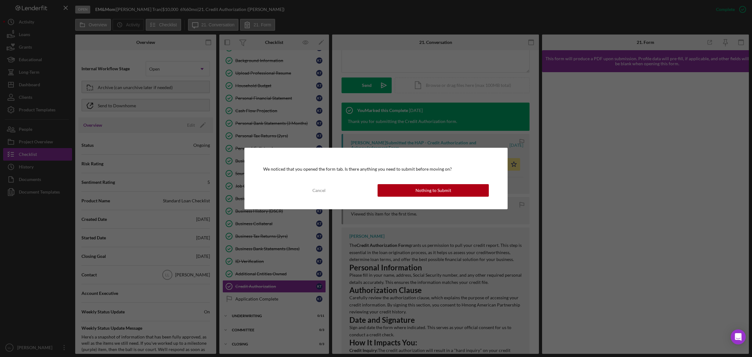
click at [461, 187] on button "Nothing to Submit" at bounding box center [433, 190] width 111 height 13
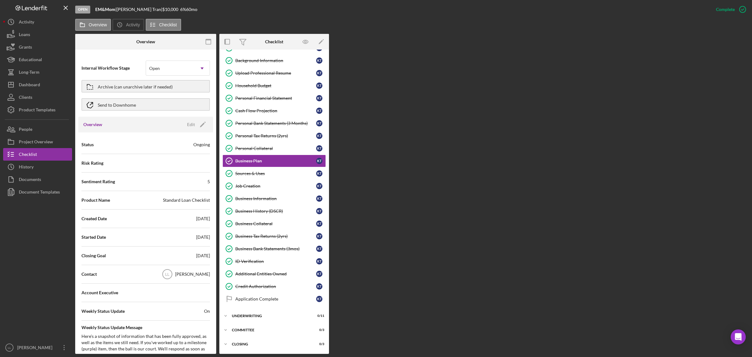
scroll to position [40, 0]
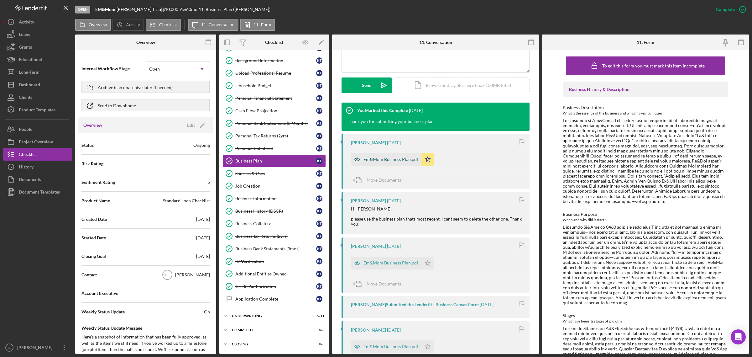
click at [394, 157] on div "Em&Mom Business Plan.pdf" at bounding box center [391, 159] width 55 height 5
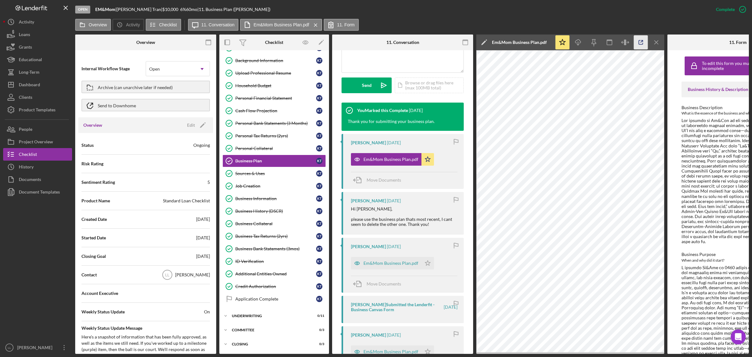
click at [639, 42] on icon "button" at bounding box center [641, 42] width 14 height 14
click at [265, 175] on link "Sources & Uses Sources & Uses K T" at bounding box center [274, 173] width 103 height 13
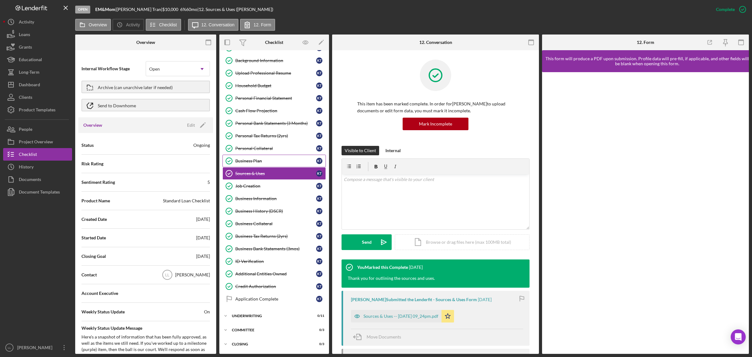
drag, startPoint x: 263, startPoint y: 161, endPoint x: 261, endPoint y: 165, distance: 4.1
click at [263, 161] on div "Business Plan" at bounding box center [275, 160] width 81 height 5
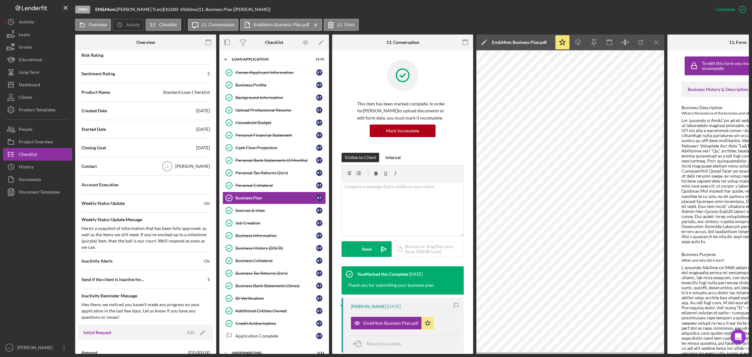
scroll to position [27, 0]
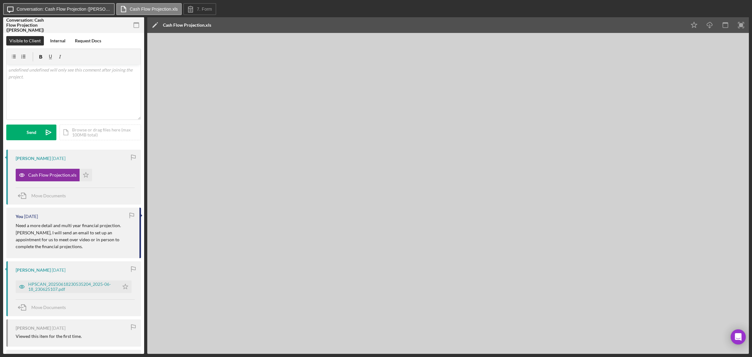
click at [81, 8] on label "Conversation: Cash Flow Projection (Victoria S.)" at bounding box center [64, 9] width 94 height 5
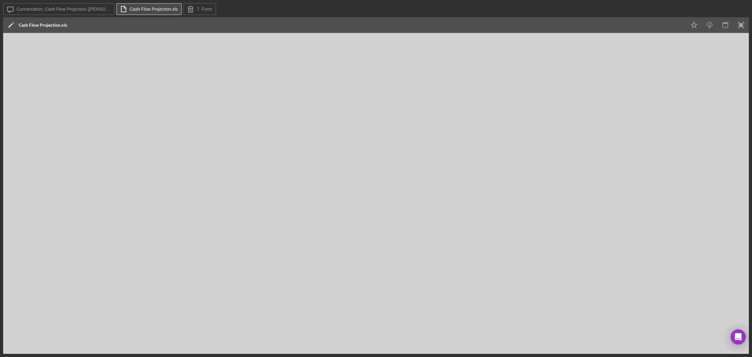
click at [138, 8] on label "Cash Flow Projection.xls" at bounding box center [154, 9] width 48 height 5
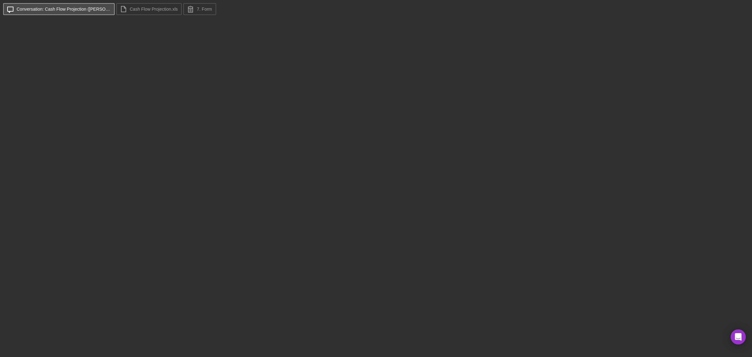
drag, startPoint x: 90, startPoint y: 10, endPoint x: 101, endPoint y: 7, distance: 11.6
click at [90, 9] on label "Conversation: Cash Flow Projection (Victoria S.)" at bounding box center [64, 9] width 94 height 5
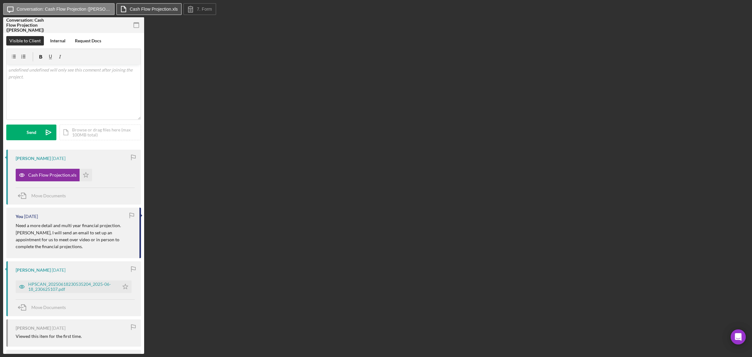
click at [146, 13] on button "Cash Flow Projection.xls" at bounding box center [149, 9] width 66 height 12
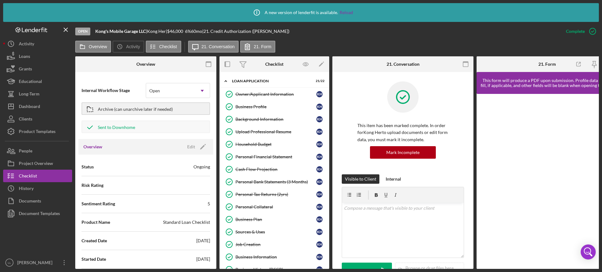
scroll to position [145, 0]
